Goal: Task Accomplishment & Management: Use online tool/utility

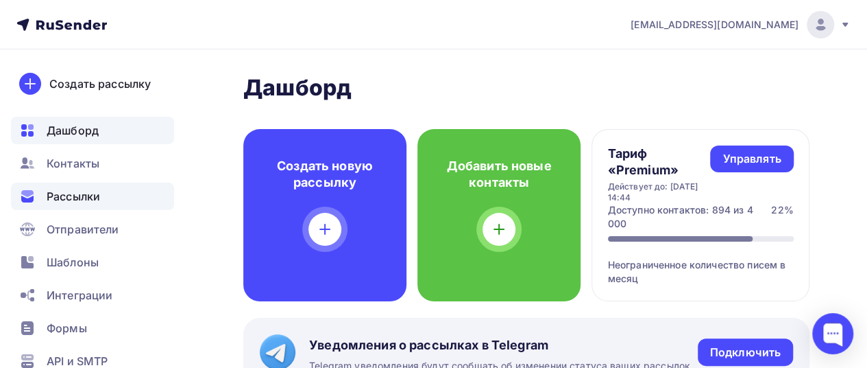
click at [132, 203] on div "Рассылки" at bounding box center [92, 195] width 163 height 27
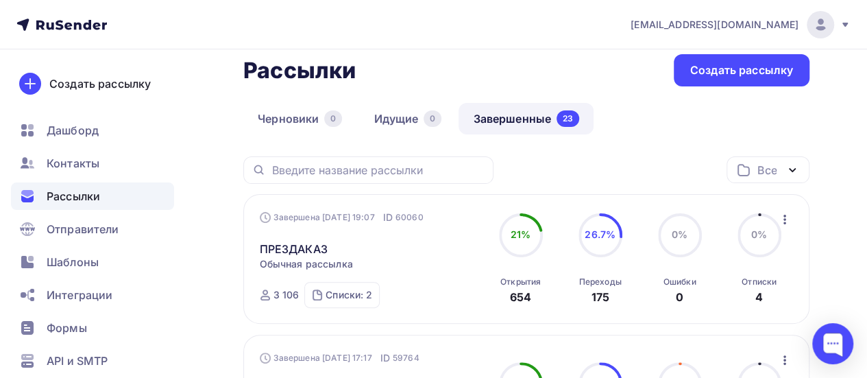
scroll to position [73, 0]
click at [86, 276] on ul "Дашборд Контакты Рассылки Отправители Шаблоны Интеграции Формы API и SMTP Помощь" at bounding box center [92, 266] width 163 height 298
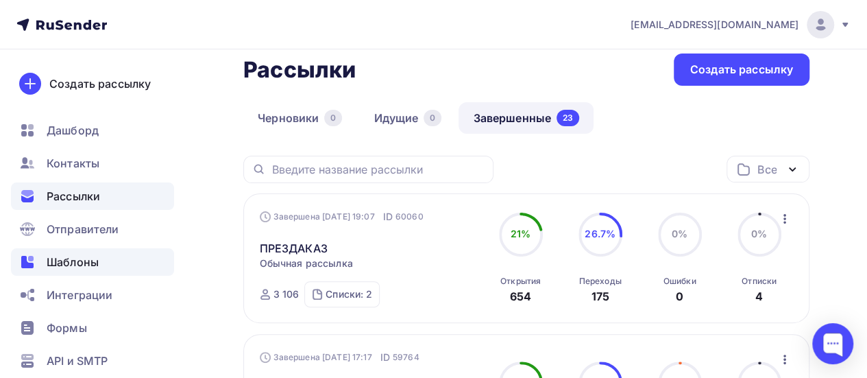
click at [80, 268] on span "Шаблоны" at bounding box center [73, 262] width 52 height 16
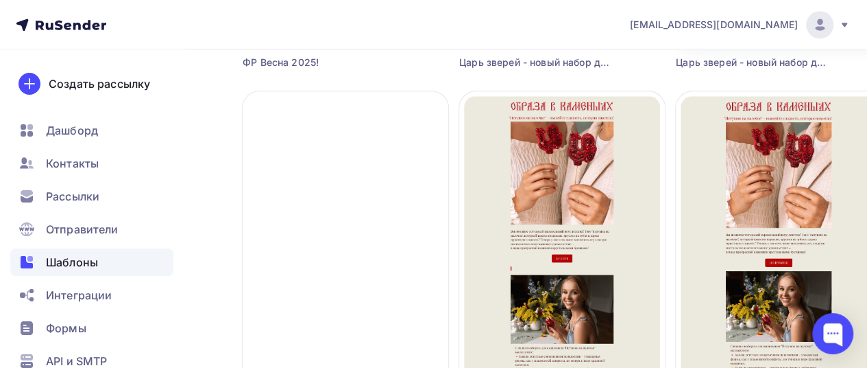
scroll to position [879, 1]
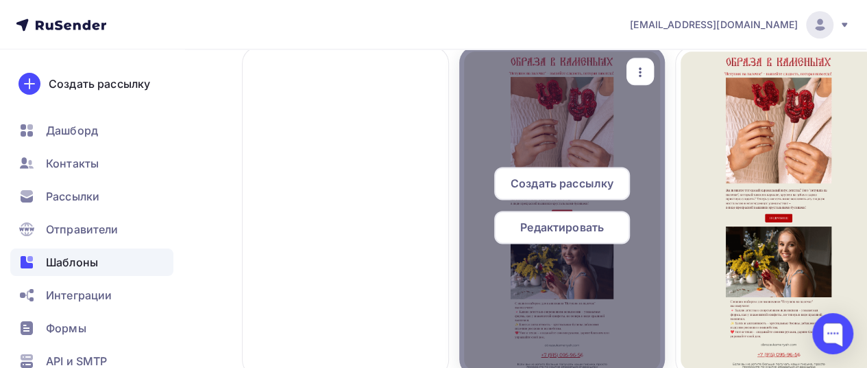
click at [570, 189] on span "Создать рассылку" at bounding box center [562, 183] width 103 height 16
click at [536, 180] on span "Создать рассылку" at bounding box center [562, 183] width 103 height 16
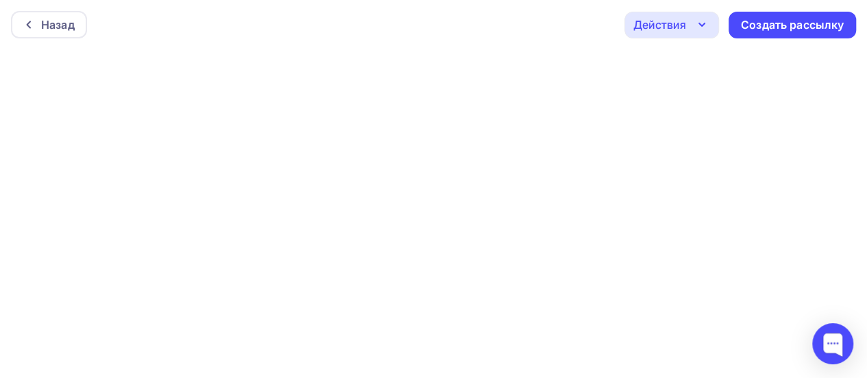
scroll to position [3, 0]
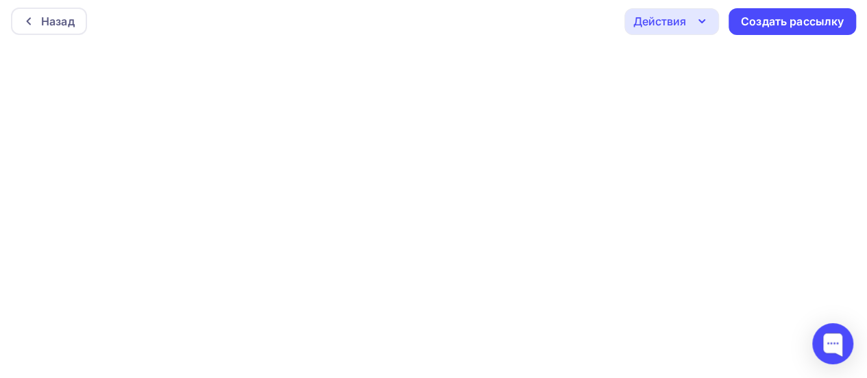
click at [679, 23] on div "Действия" at bounding box center [660, 21] width 53 height 16
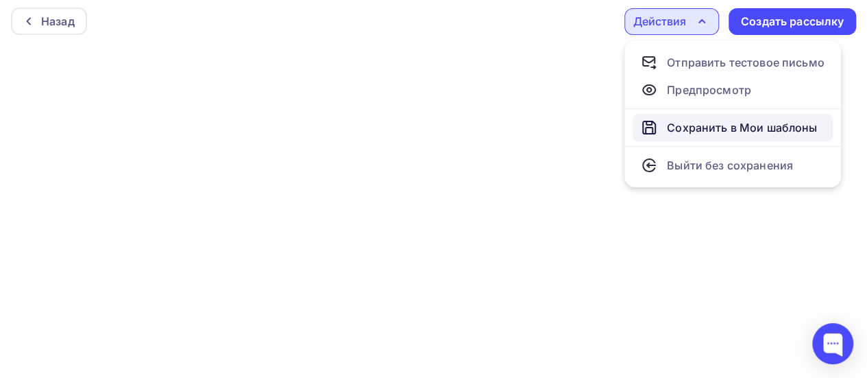
click at [695, 134] on div "Сохранить в Мои шаблоны" at bounding box center [742, 127] width 150 height 16
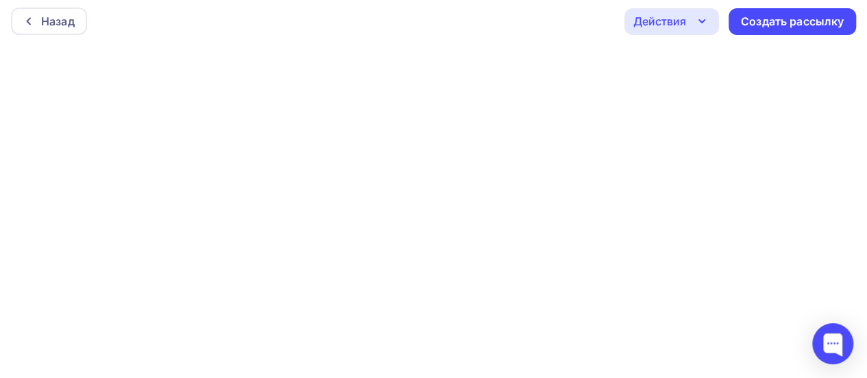
click at [696, 26] on icon "button" at bounding box center [702, 21] width 16 height 16
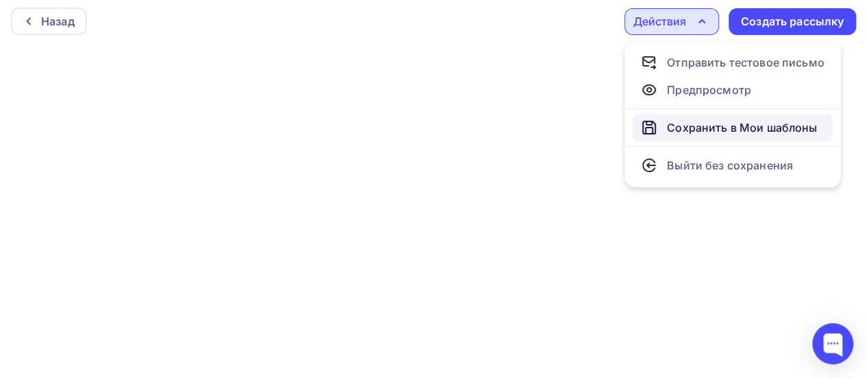
click at [705, 123] on div "Сохранить в Мои шаблоны" at bounding box center [742, 127] width 150 height 16
